Goal: Navigation & Orientation: Find specific page/section

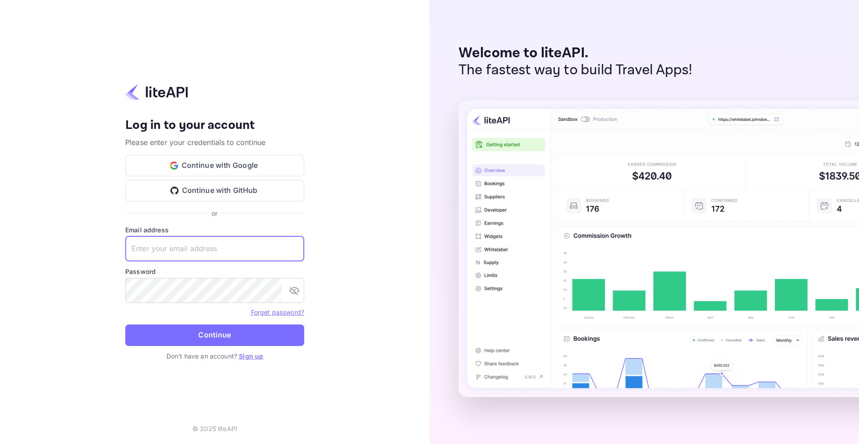
type input "[EMAIL_ADDRESS][DOMAIN_NAME]"
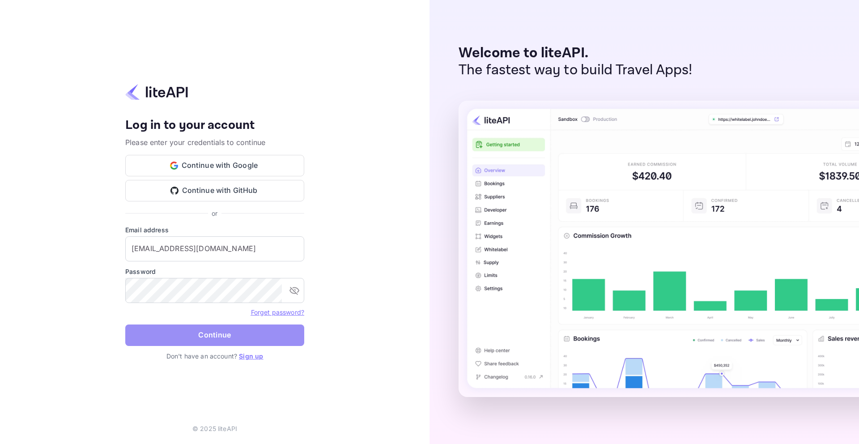
click at [175, 335] on button "Continue" at bounding box center [214, 334] width 179 height 21
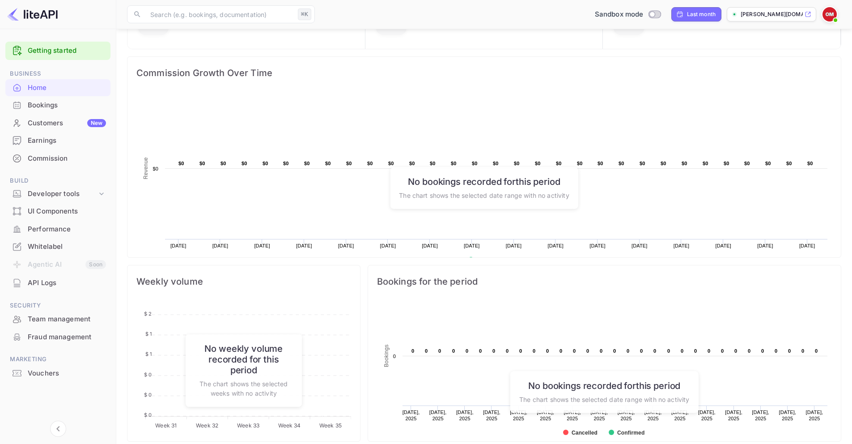
scroll to position [111, 0]
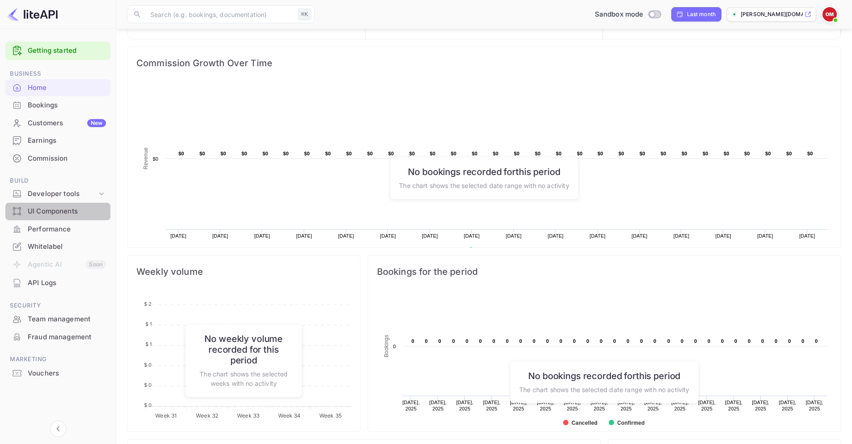
click at [52, 216] on div "UI Components" at bounding box center [67, 211] width 78 height 10
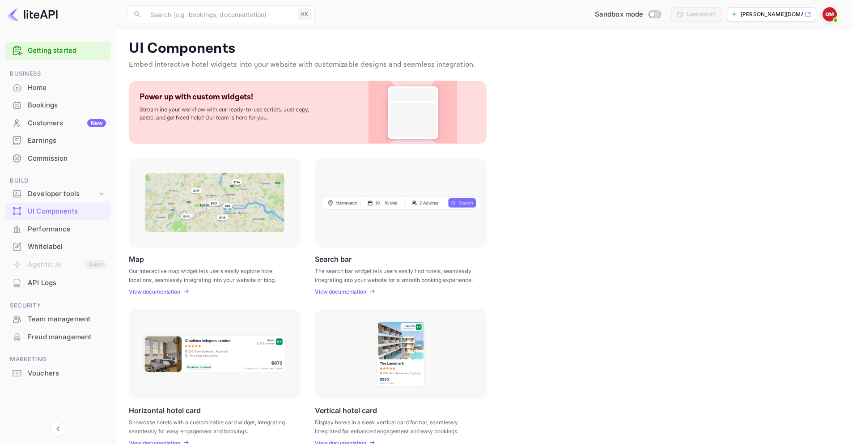
click at [47, 228] on div "Performance" at bounding box center [67, 229] width 78 height 10
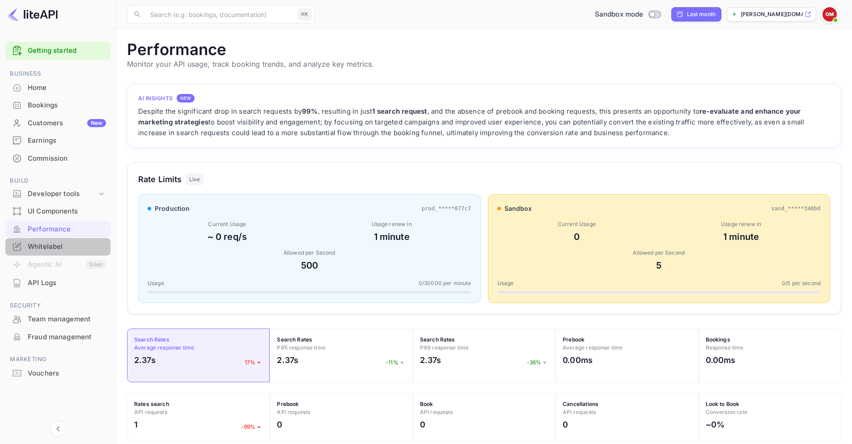
click at [40, 248] on div "Whitelabel" at bounding box center [67, 247] width 78 height 10
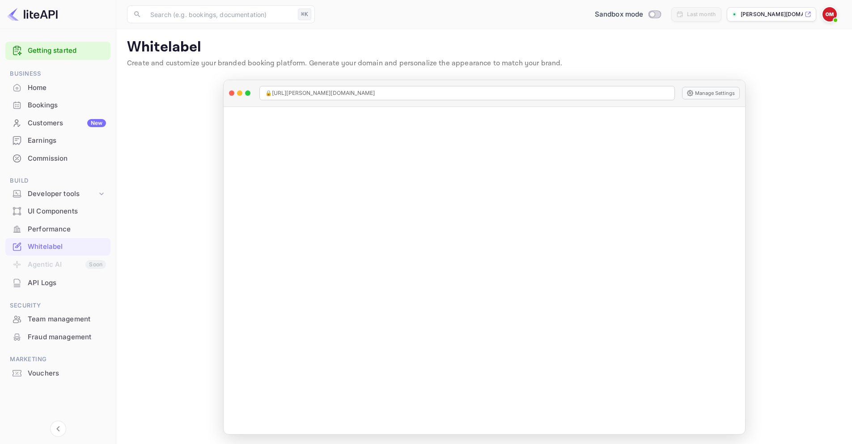
scroll to position [3, 0]
click at [165, 192] on main "Whitelabel Create and customize your branded booking platform. Generate your do…" at bounding box center [484, 234] width 736 height 417
click at [56, 194] on div "Developer tools" at bounding box center [62, 194] width 69 height 10
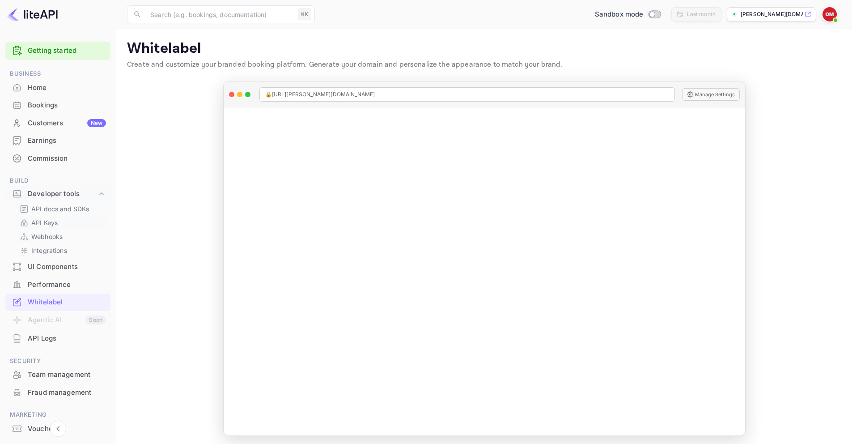
click at [51, 225] on p "API Keys" at bounding box center [44, 222] width 26 height 9
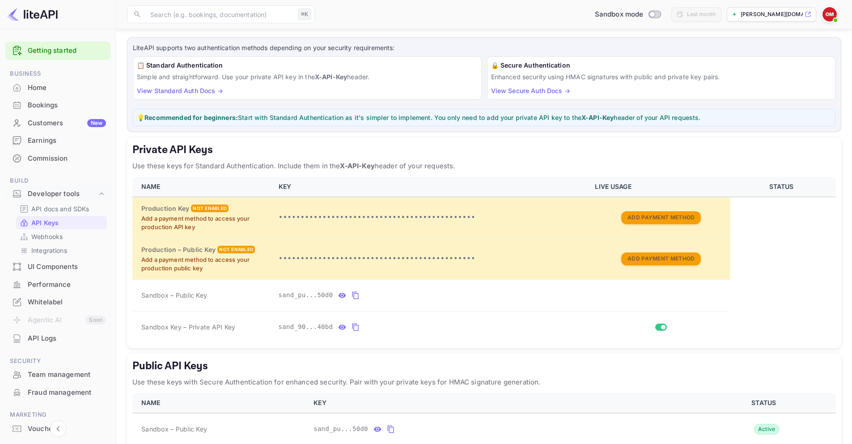
scroll to position [94, 0]
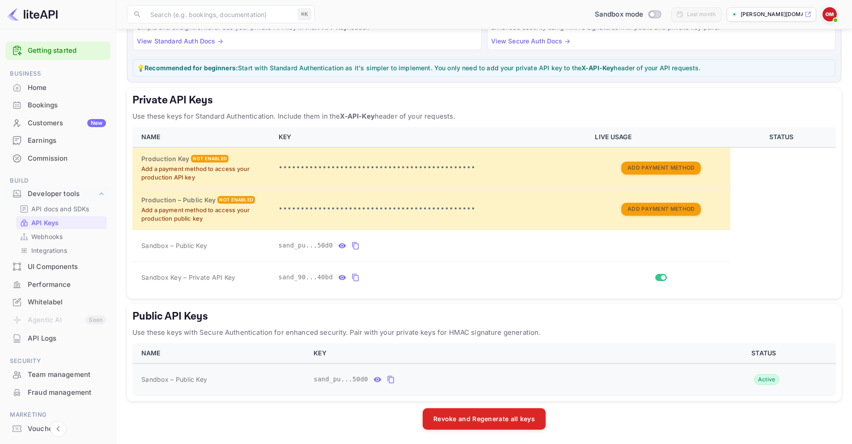
click at [391, 377] on icon "public api keys table" at bounding box center [390, 380] width 6 height 8
click at [119, 214] on main "API Keys Create and manage your API keys for secure access to liteAPI endpoints…" at bounding box center [484, 190] width 736 height 508
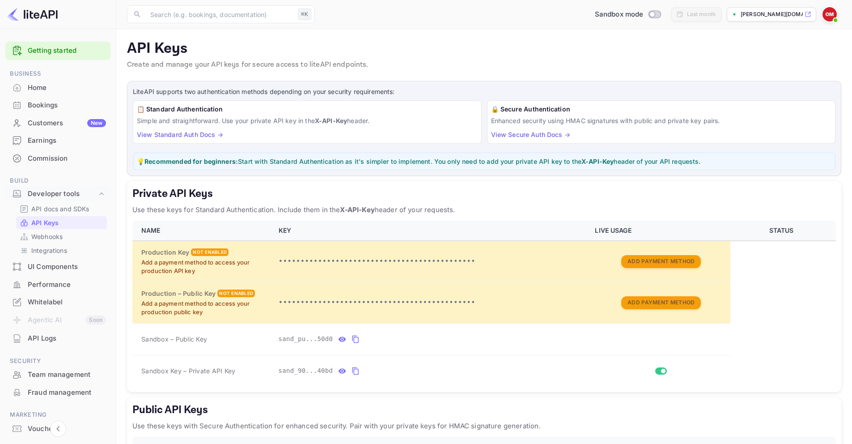
click at [36, 86] on div "Home" at bounding box center [67, 88] width 78 height 10
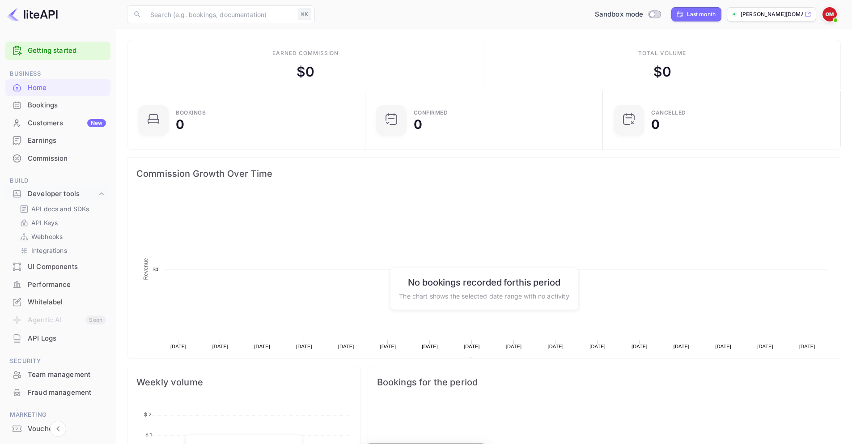
scroll to position [139, 225]
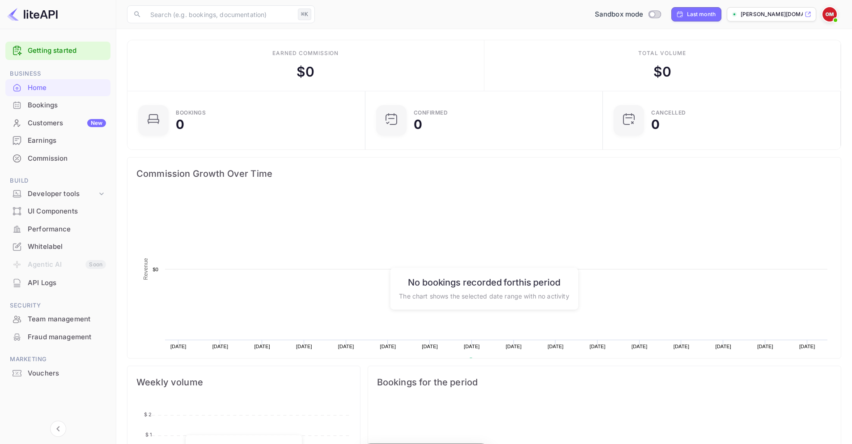
scroll to position [139, 225]
click at [834, 17] on span at bounding box center [835, 20] width 9 height 9
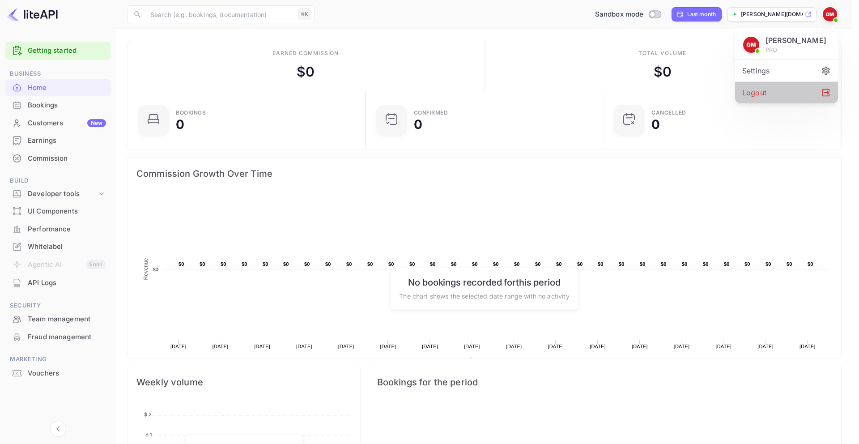
click at [783, 89] on div "Logout" at bounding box center [786, 92] width 103 height 21
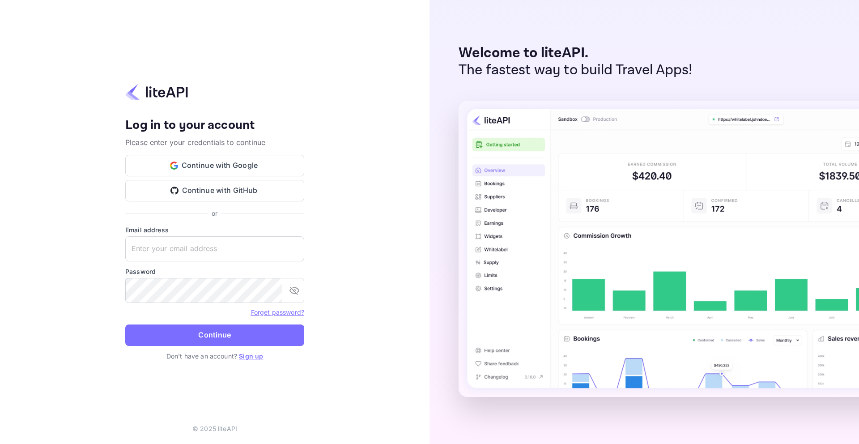
click at [309, 101] on div "Your account has been created successfully, a confirmation link has been sent t…" at bounding box center [215, 222] width 430 height 444
click at [370, 140] on div "Your account has been created successfully, a confirmation link has been sent t…" at bounding box center [215, 222] width 430 height 444
click at [163, 251] on input "text" at bounding box center [214, 248] width 179 height 25
type input "[EMAIL_ADDRESS][DOMAIN_NAME]"
click at [293, 286] on icon "toggle password visibility" at bounding box center [294, 290] width 11 height 11
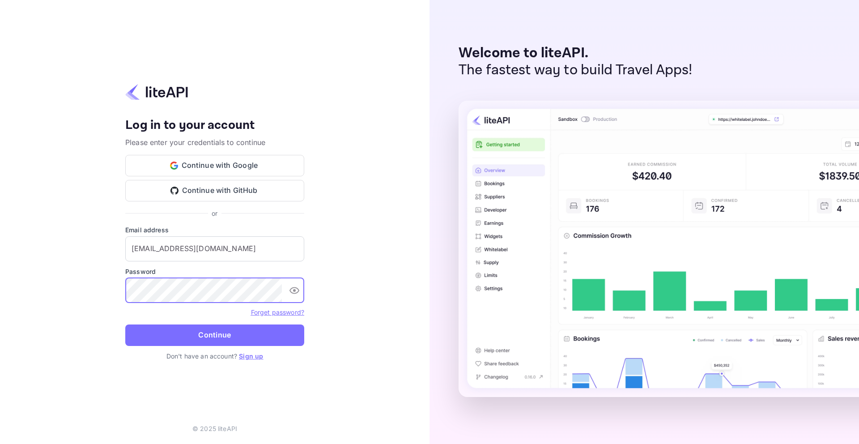
click at [59, 267] on div "Your account has been created successfully, a confirmation link has been sent t…" at bounding box center [215, 222] width 430 height 444
